Goal: Task Accomplishment & Management: Manage account settings

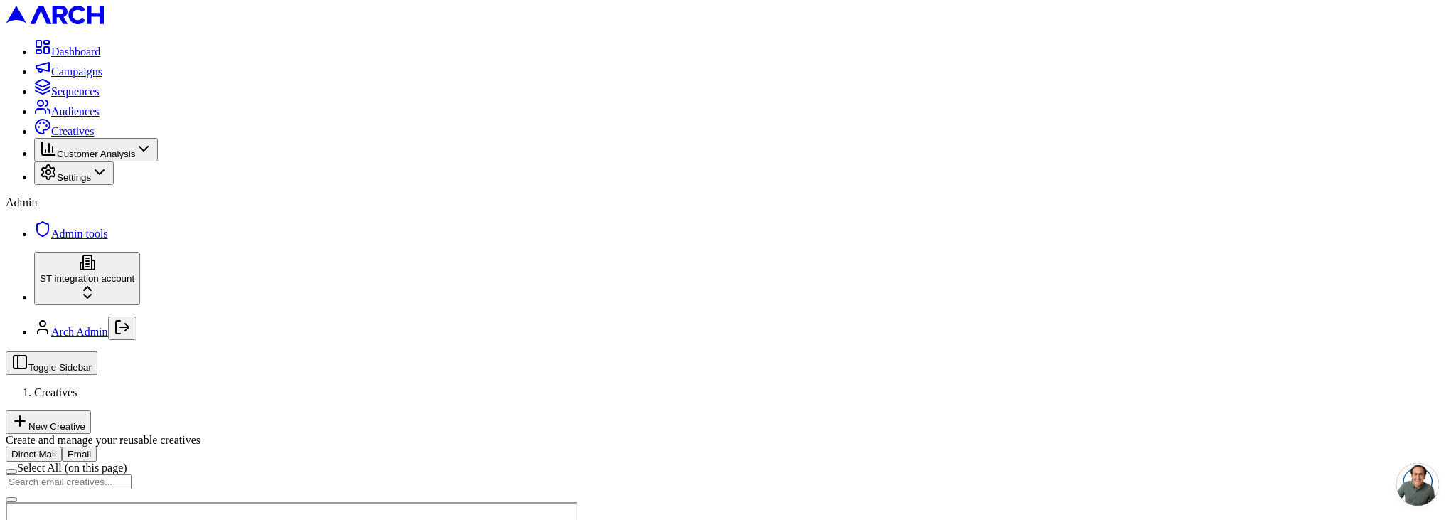
click at [72, 97] on span "Sequences" at bounding box center [75, 91] width 48 height 12
click at [51, 97] on span "Sequences" at bounding box center [75, 91] width 48 height 12
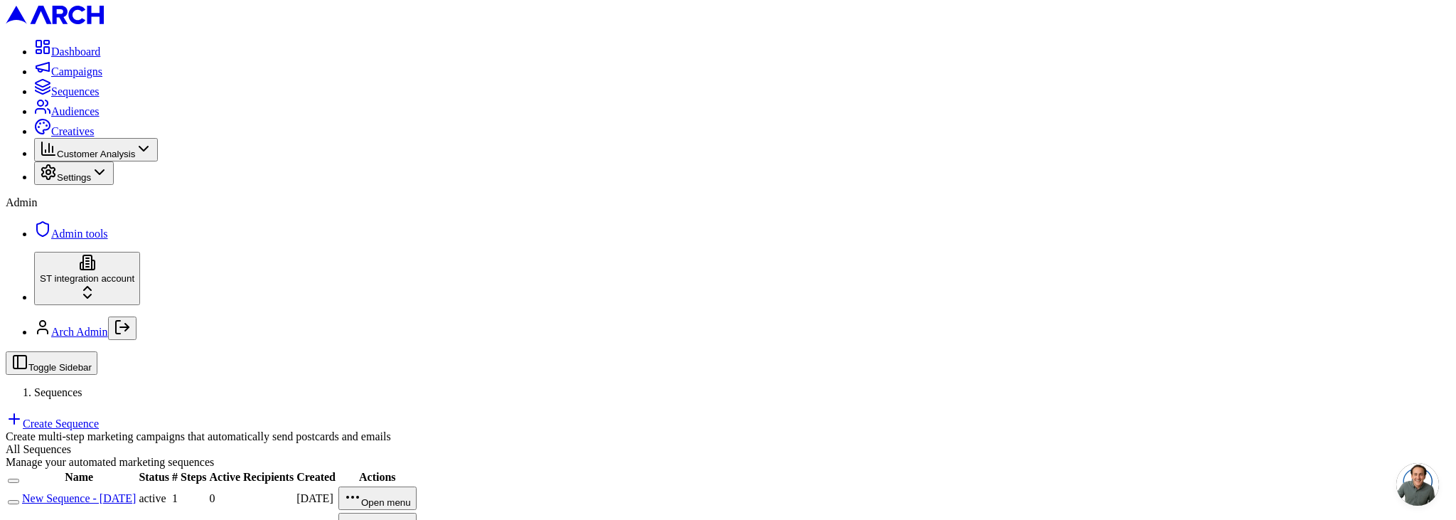
click at [99, 417] on link "Create Sequence" at bounding box center [52, 423] width 93 height 12
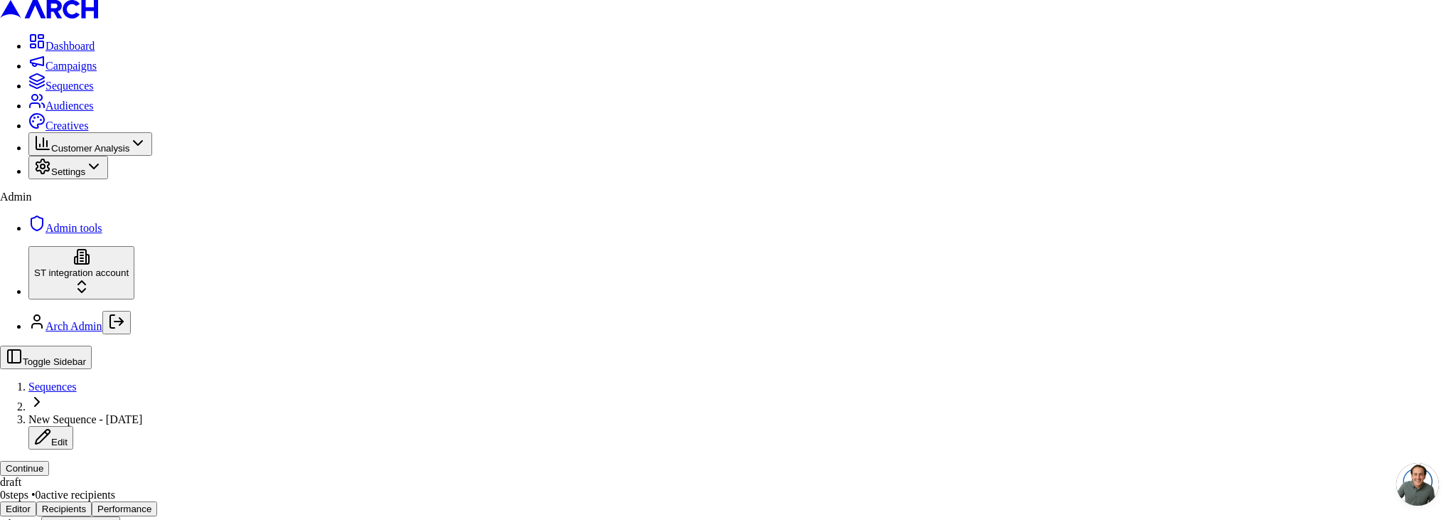
type input "test 520pm"
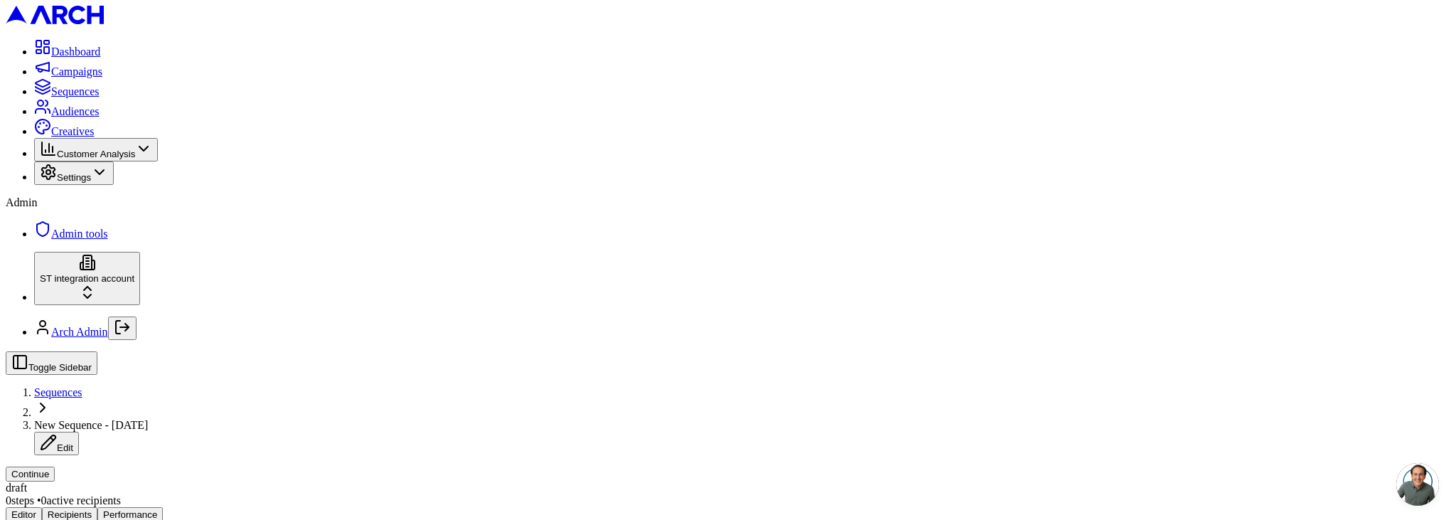
click at [55, 466] on button "Continue" at bounding box center [30, 473] width 49 height 15
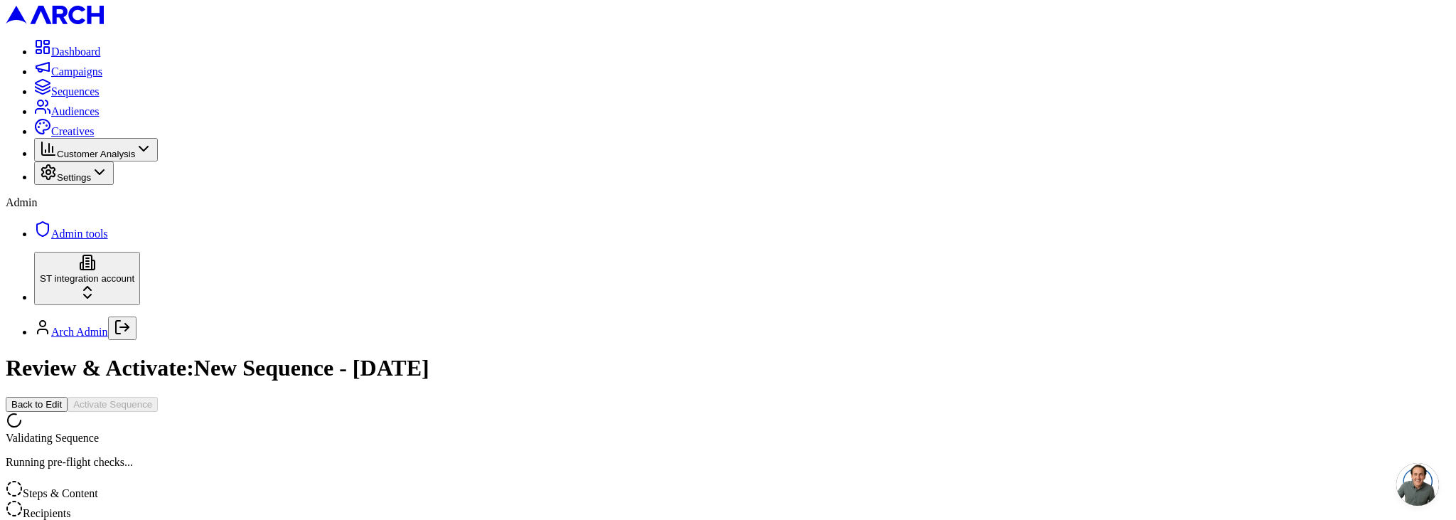
click at [274, 355] on h1 "Review & Activate: New Sequence - Aug 21, 2025" at bounding box center [728, 368] width 1444 height 26
click at [158, 397] on button "Activate Sequence" at bounding box center [113, 404] width 90 height 15
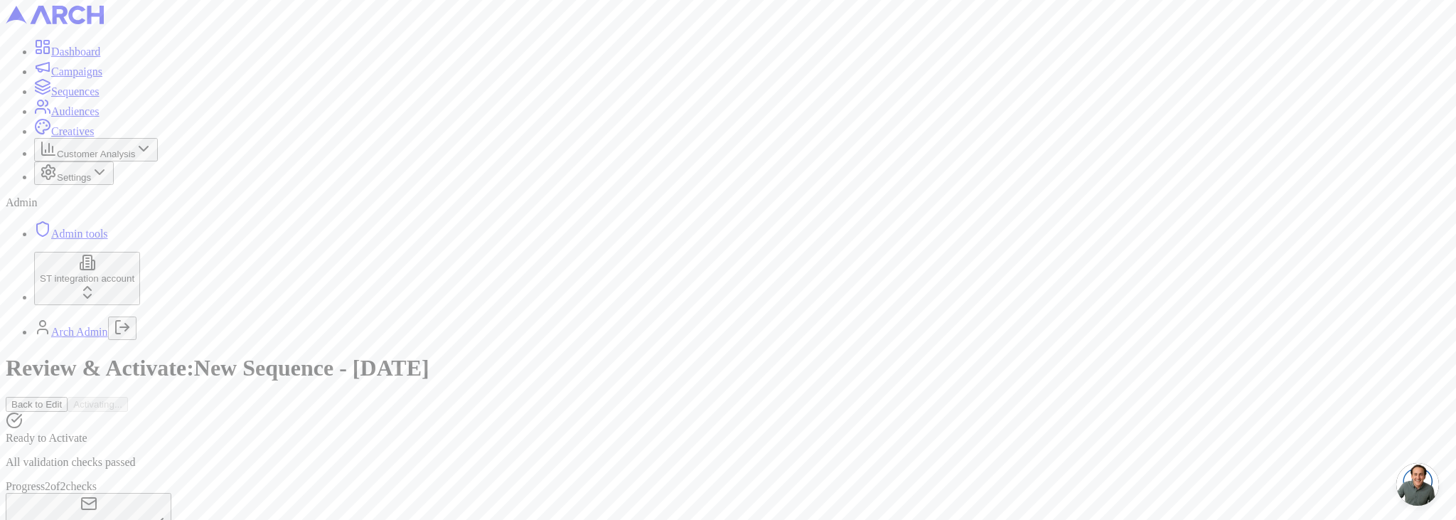
click at [61, 97] on span "Sequences" at bounding box center [75, 91] width 48 height 12
